Goal: Transaction & Acquisition: Purchase product/service

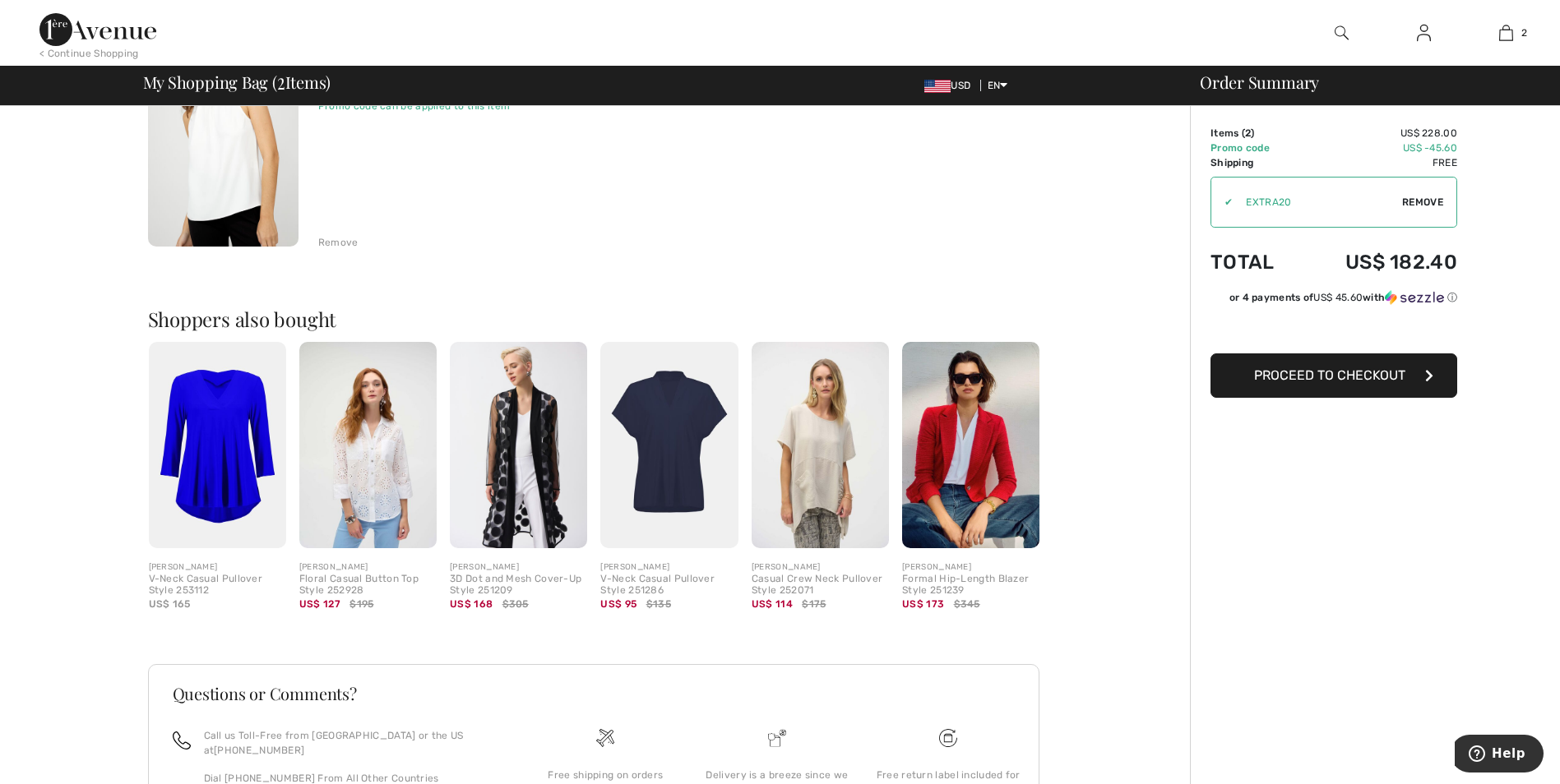
scroll to position [494, 0]
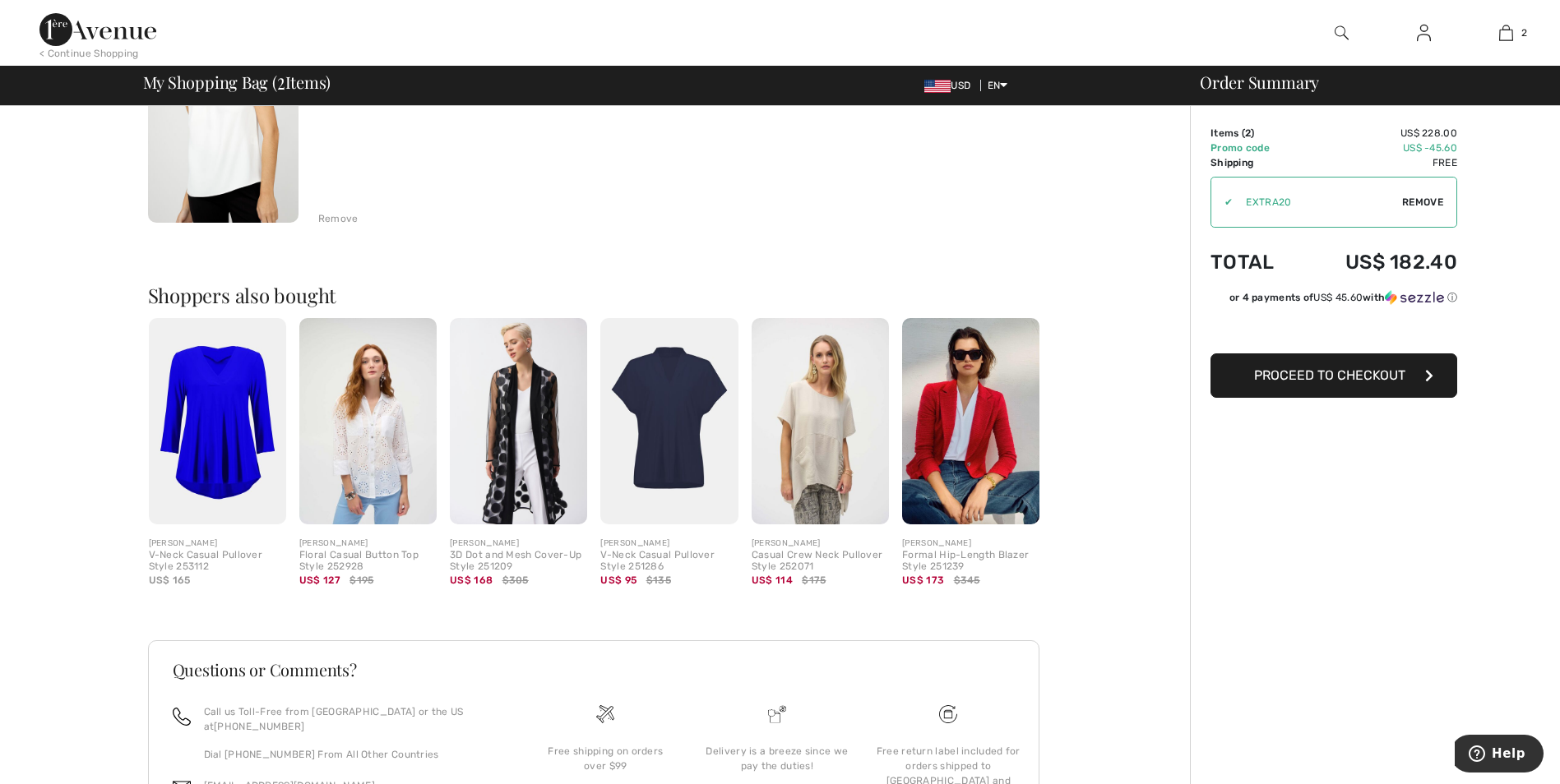
click at [1420, 39] on img at bounding box center [1424, 33] width 14 height 20
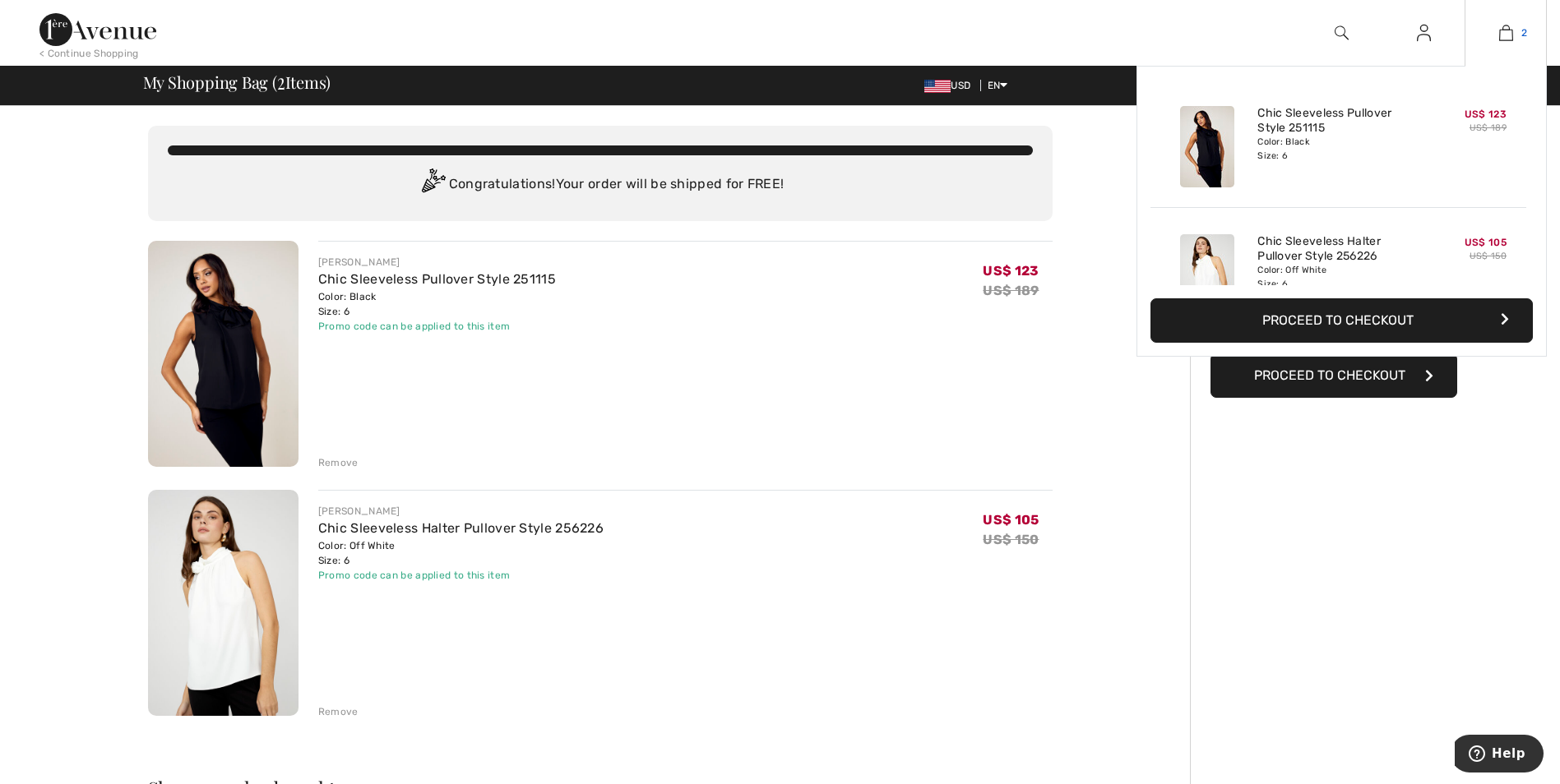
click at [1513, 33] on link "2" at bounding box center [1506, 33] width 80 height 20
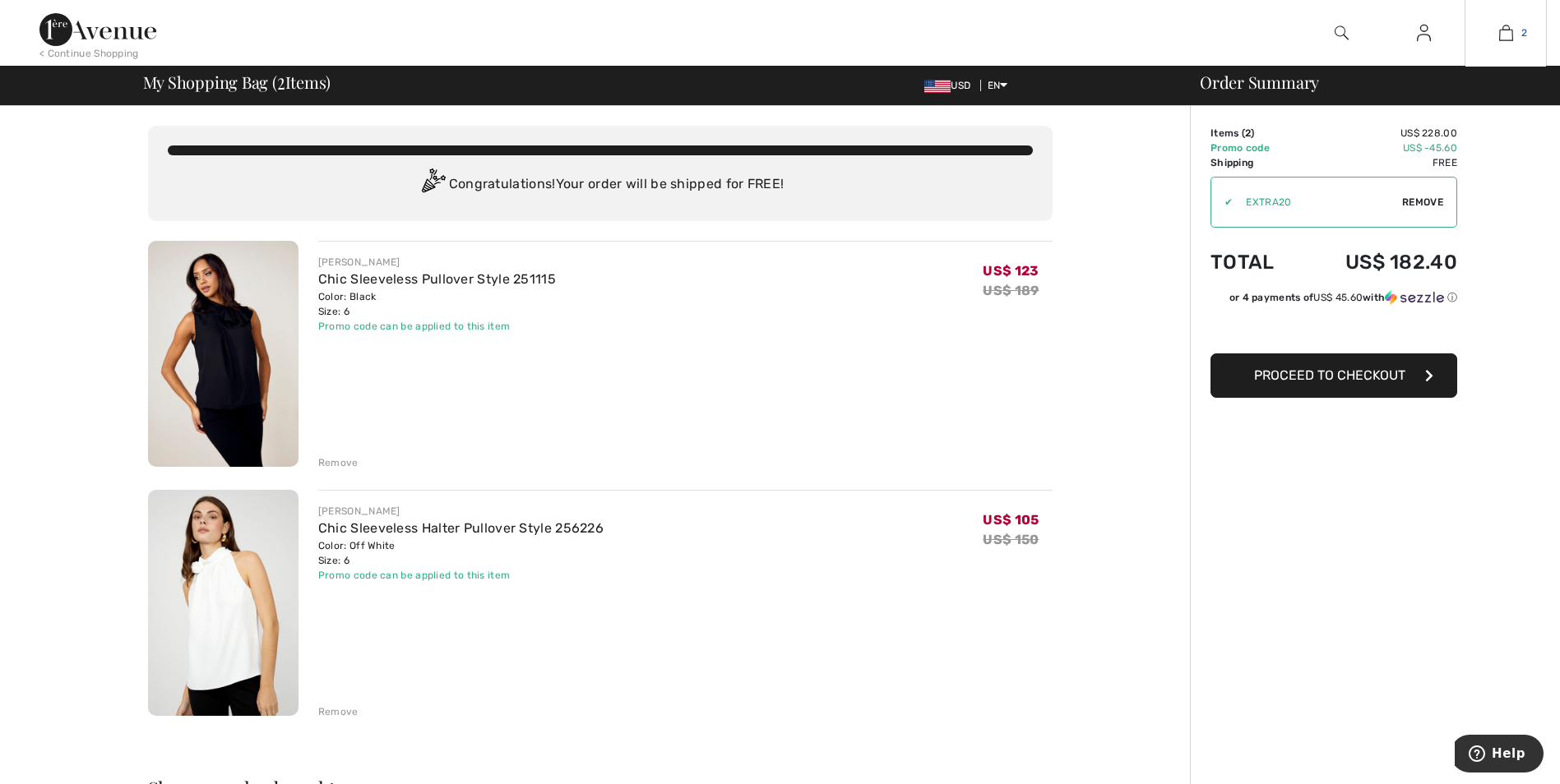
click at [1526, 31] on span "2" at bounding box center [1525, 33] width 6 height 15
click at [439, 278] on link "Chic Sleeveless Pullover Style 251115" at bounding box center [437, 279] width 238 height 16
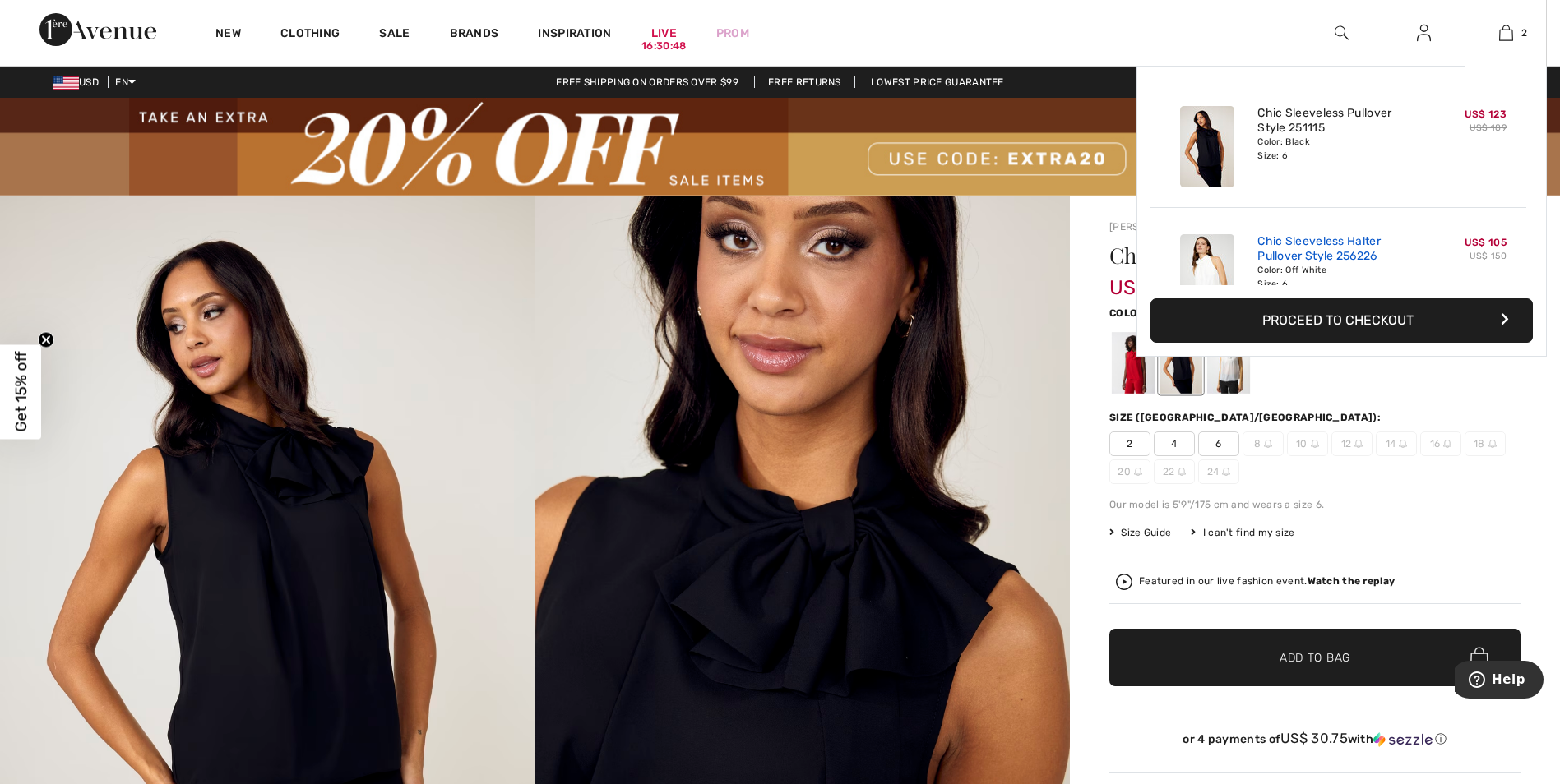
click at [1287, 245] on link "Chic Sleeveless Halter Pullover Style 256226" at bounding box center [1339, 249] width 162 height 30
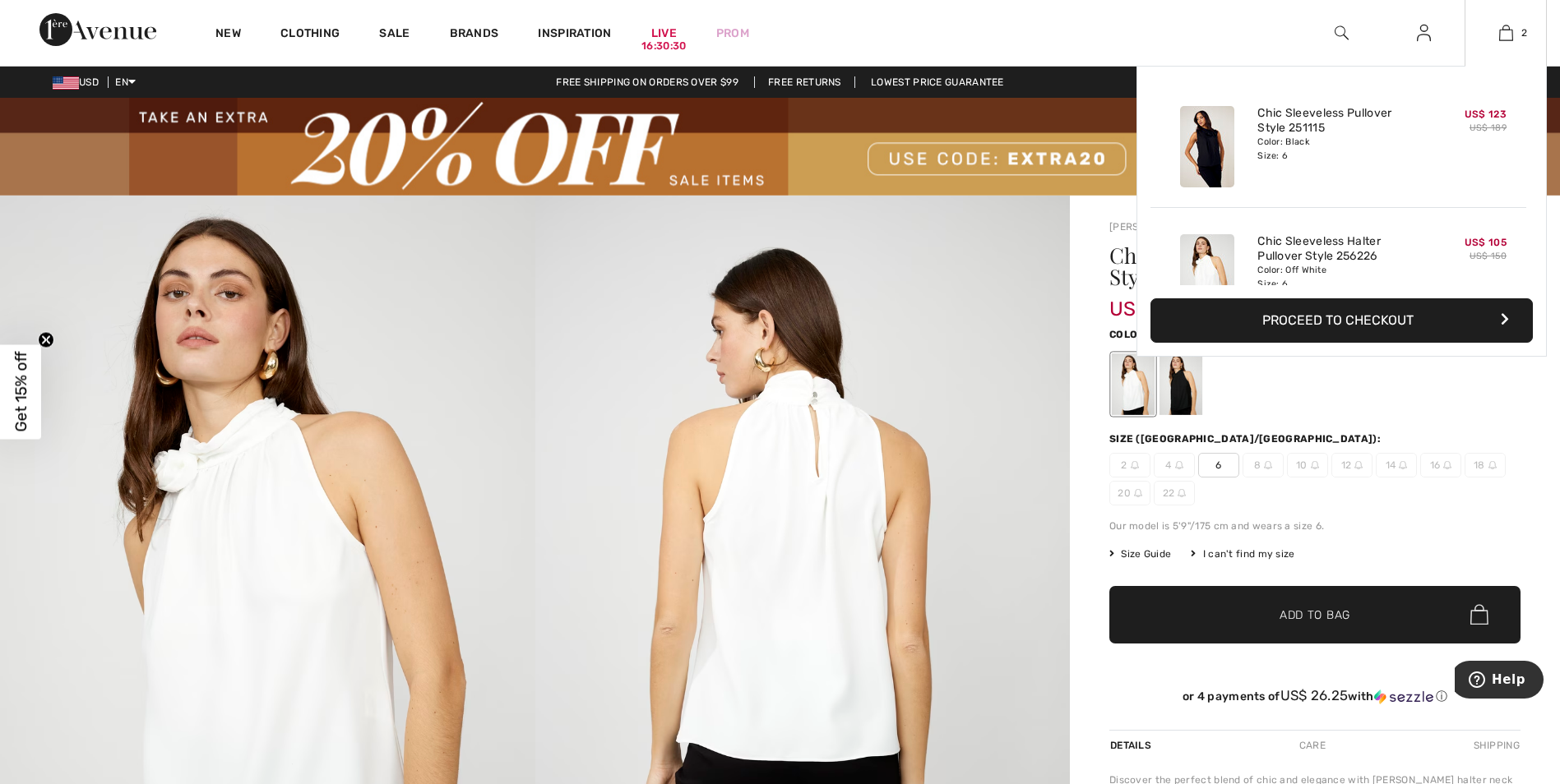
click at [1276, 323] on button "Proceed to Checkout" at bounding box center [1342, 321] width 383 height 45
